Goal: Use online tool/utility

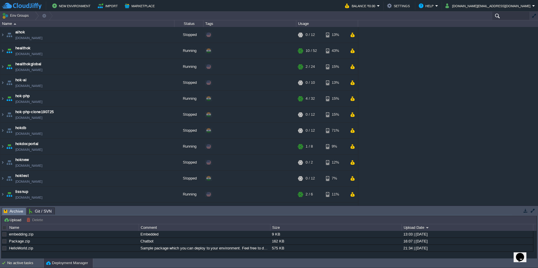
click at [496, 17] on input "text" at bounding box center [511, 16] width 38 height 8
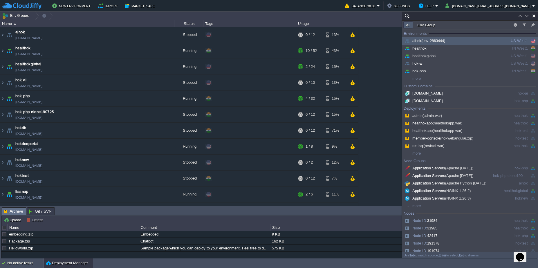
paste input "31985"
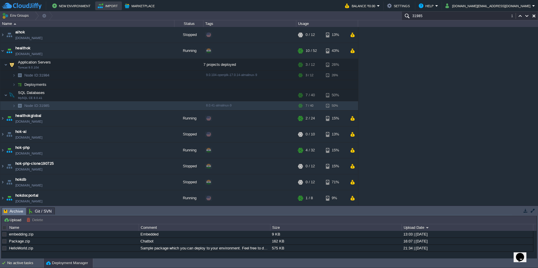
type input "31985"
click at [129, 109] on td at bounding box center [131, 105] width 9 height 9
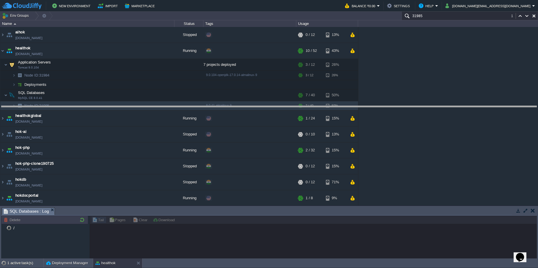
drag, startPoint x: 216, startPoint y: 213, endPoint x: 209, endPoint y: 112, distance: 101.8
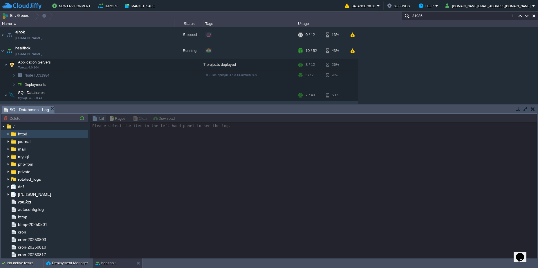
click at [7, 133] on img at bounding box center [8, 134] width 5 height 8
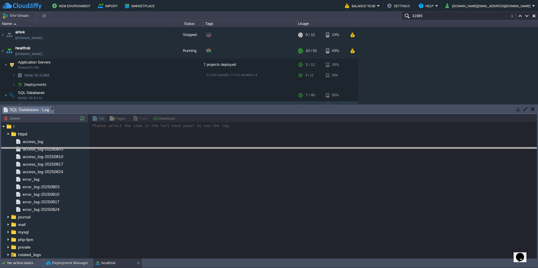
drag, startPoint x: 164, startPoint y: 109, endPoint x: 172, endPoint y: 152, distance: 43.2
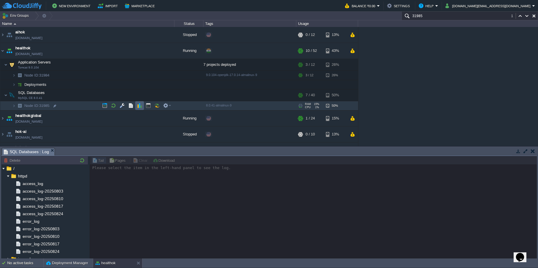
click at [136, 107] on td at bounding box center [139, 105] width 9 height 9
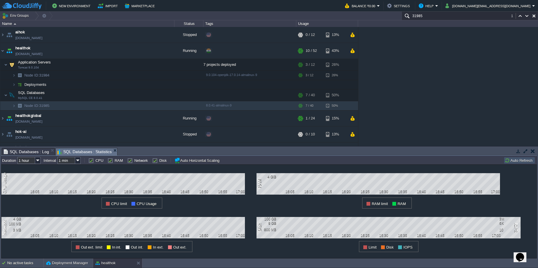
click at [30, 161] on input "1 hour" at bounding box center [26, 160] width 18 height 7
click at [37, 201] on div "1 month" at bounding box center [29, 204] width 22 height 7
type input "1 month"
type input "1 hour"
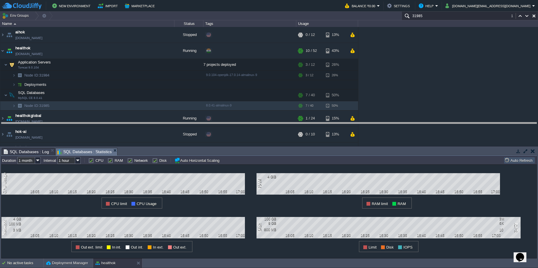
drag, startPoint x: 236, startPoint y: 150, endPoint x: 237, endPoint y: 75, distance: 75.2
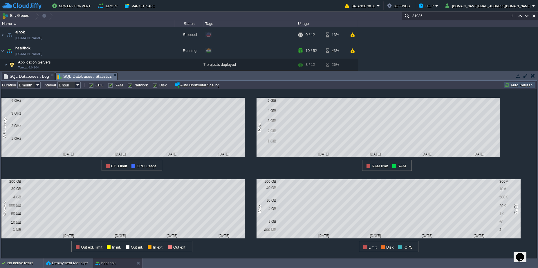
click at [531, 76] on button "button" at bounding box center [533, 75] width 4 height 5
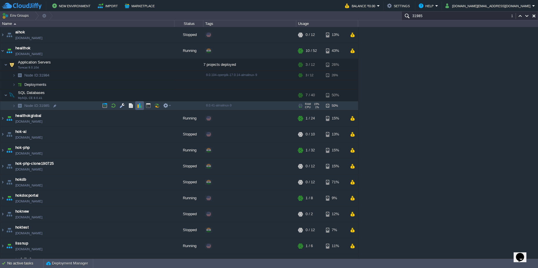
click at [136, 107] on td at bounding box center [139, 105] width 9 height 9
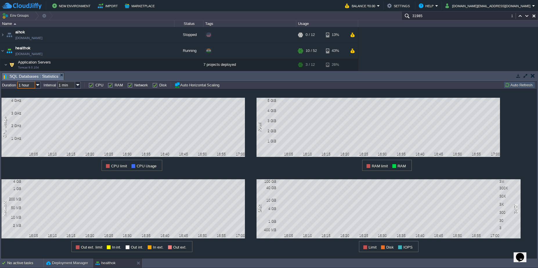
click at [34, 87] on input "1 hour" at bounding box center [26, 85] width 18 height 7
click at [33, 129] on div "1 month" at bounding box center [29, 128] width 22 height 7
type input "1 month"
type input "1 hour"
click at [533, 77] on button "button" at bounding box center [533, 75] width 4 height 5
